Goal: Navigation & Orientation: Find specific page/section

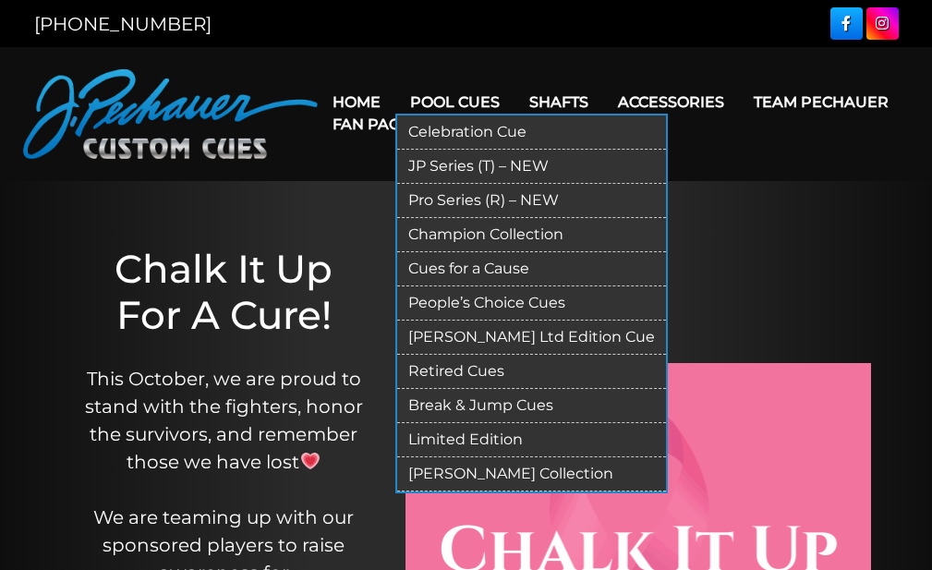
click at [476, 94] on link "Pool Cues" at bounding box center [454, 102] width 119 height 47
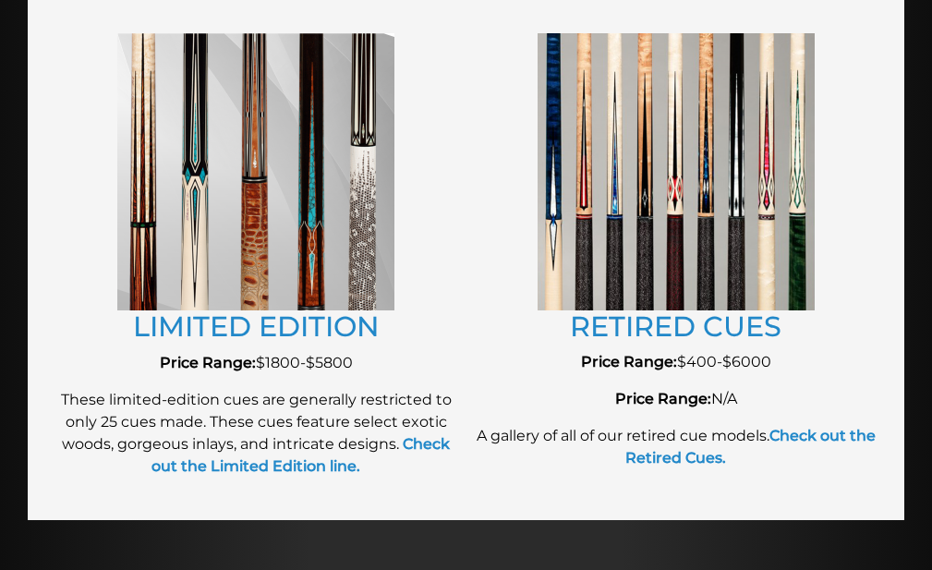
scroll to position [2200, 0]
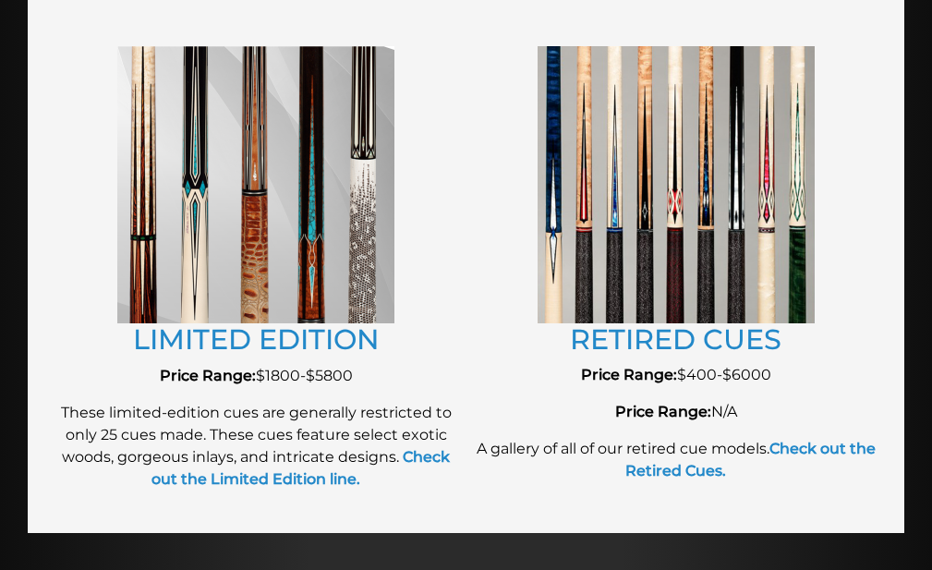
click at [635, 171] on img at bounding box center [676, 184] width 277 height 276
click at [696, 334] on link "RETIRED CUES" at bounding box center [676, 339] width 212 height 34
click at [689, 295] on img at bounding box center [676, 184] width 277 height 276
click at [696, 322] on link "RETIRED CUES" at bounding box center [676, 339] width 212 height 34
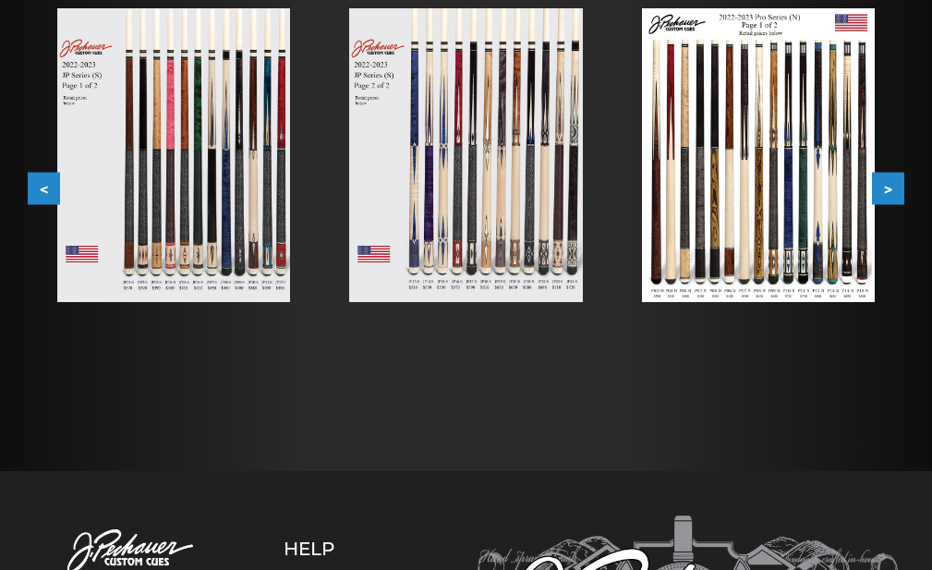
scroll to position [384, 0]
